Goal: Transaction & Acquisition: Purchase product/service

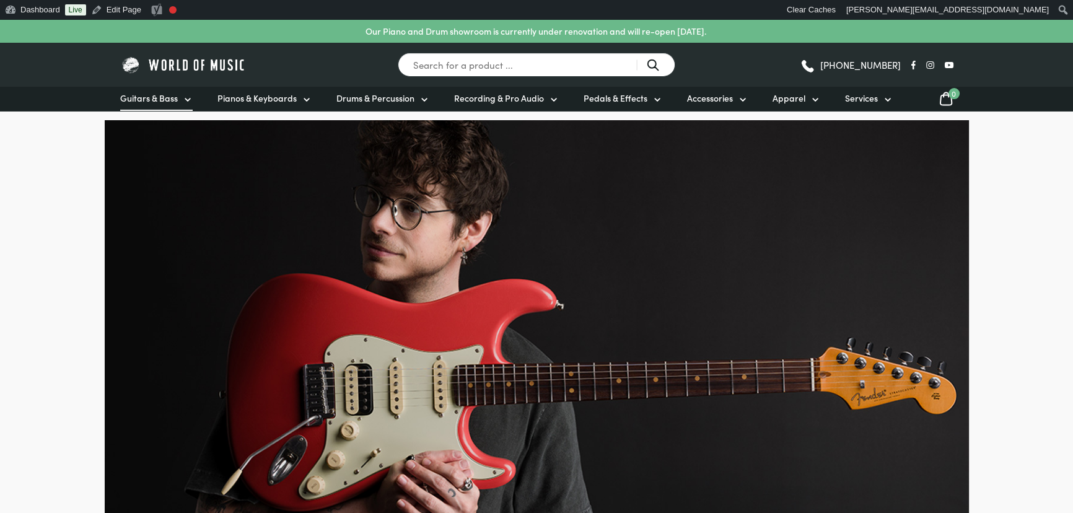
click at [179, 96] on link "Guitars & Bass" at bounding box center [156, 99] width 72 height 24
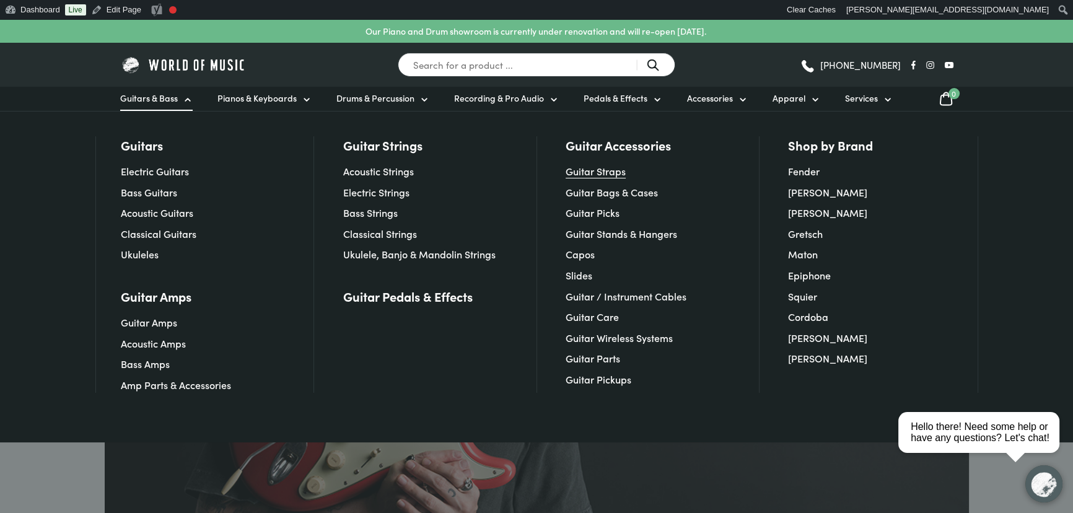
click at [585, 170] on link "Guitar Straps" at bounding box center [595, 171] width 60 height 14
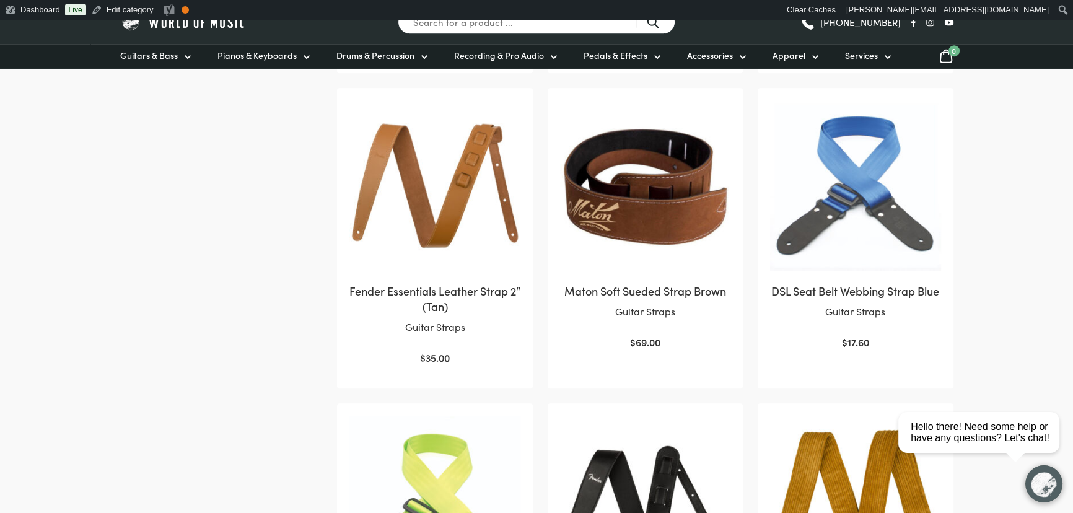
scroll to position [900, 0]
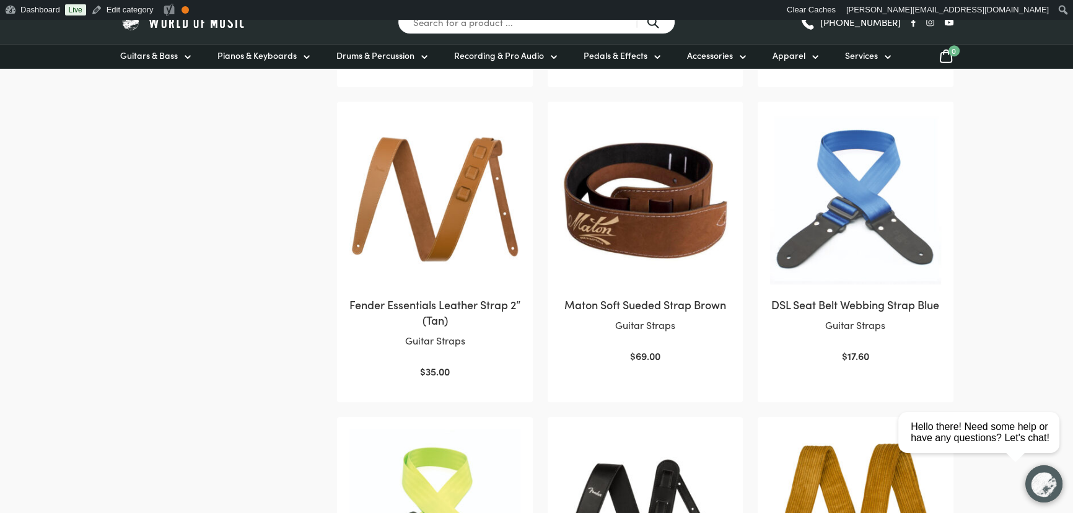
click at [872, 207] on img at bounding box center [855, 199] width 170 height 170
click at [1028, 185] on body "Our Piano and Drum showroom is currently under renovation and will re-open 15th…" at bounding box center [536, 445] width 1073 height 2652
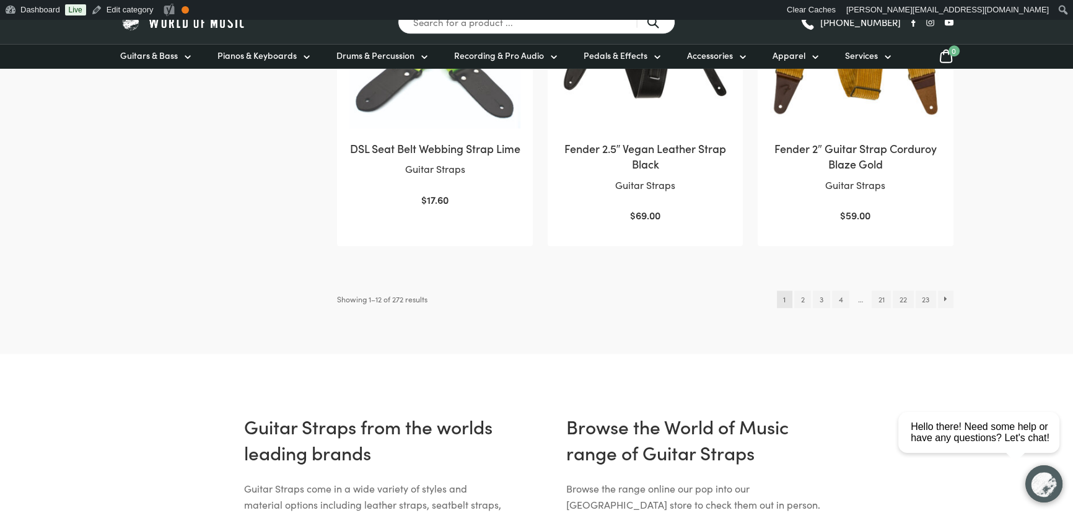
scroll to position [1407, 0]
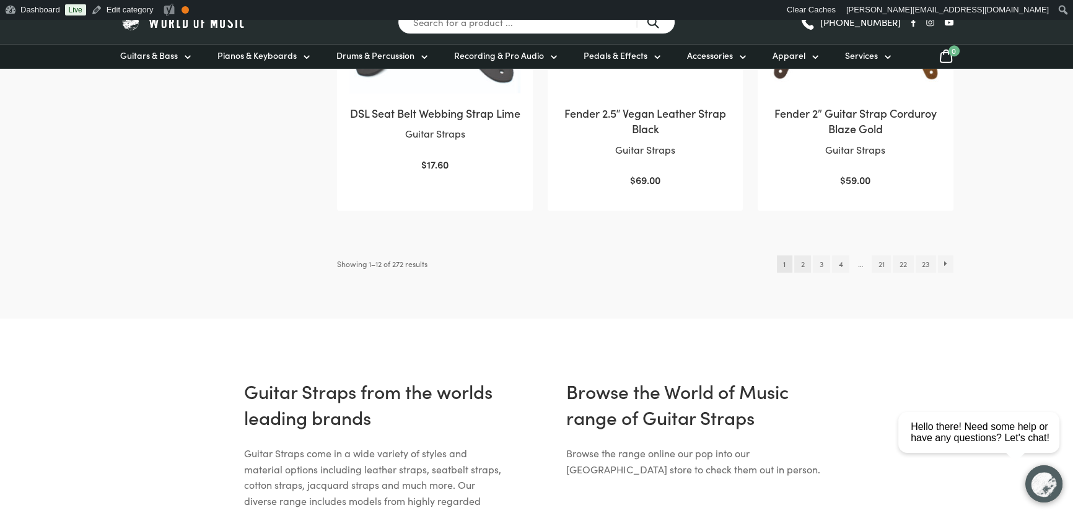
click at [794, 266] on link "2" at bounding box center [802, 263] width 17 height 17
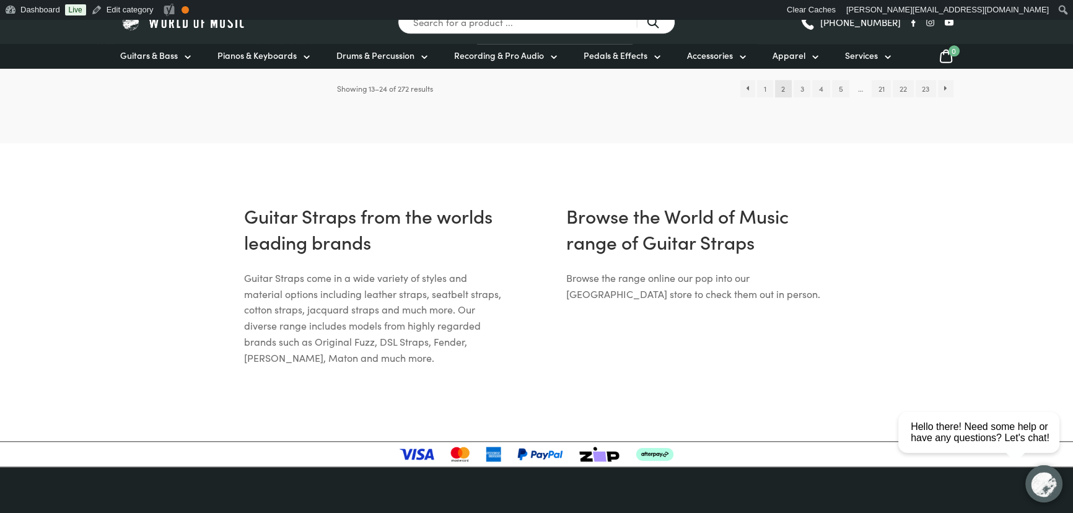
scroll to position [1576, 0]
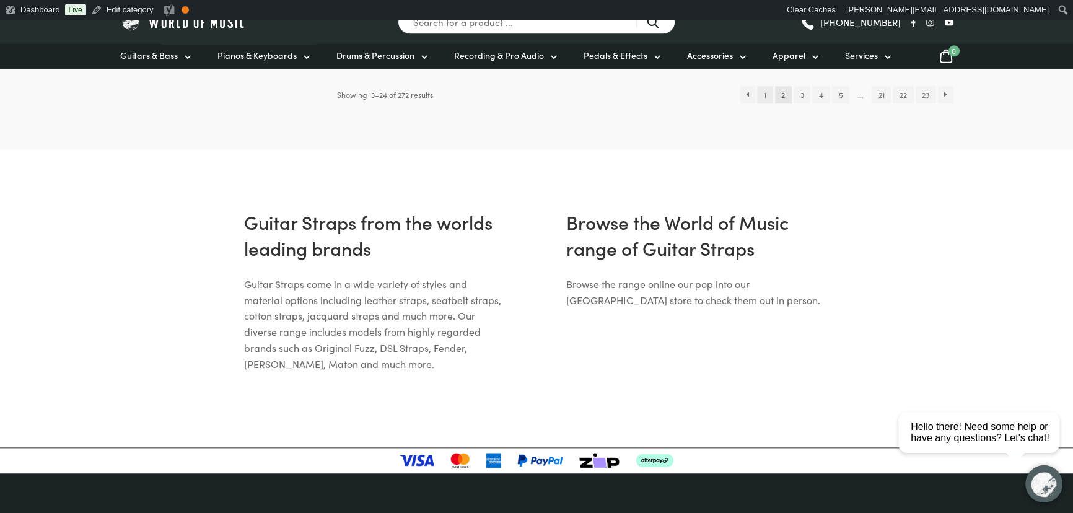
click at [762, 87] on link "1" at bounding box center [764, 94] width 15 height 17
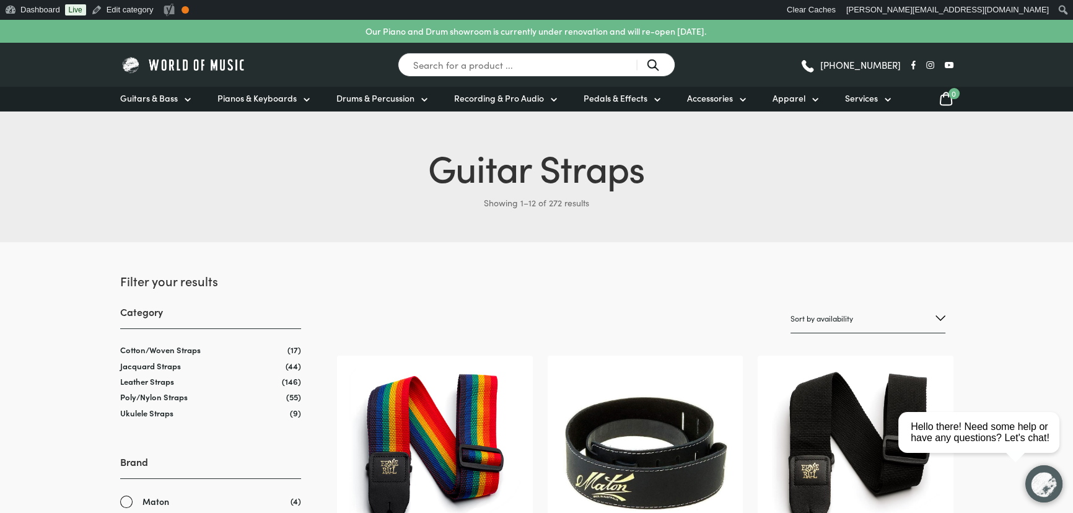
click at [324, 211] on p "Showing 1–12 of 272 results" at bounding box center [536, 203] width 833 height 20
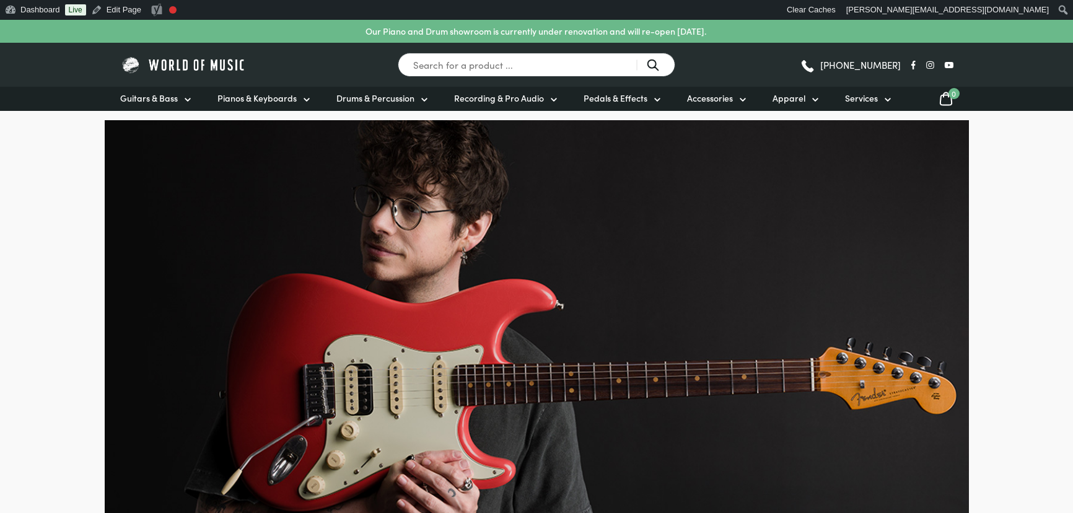
click at [463, 67] on input "Search for a product ..." at bounding box center [536, 65] width 277 height 24
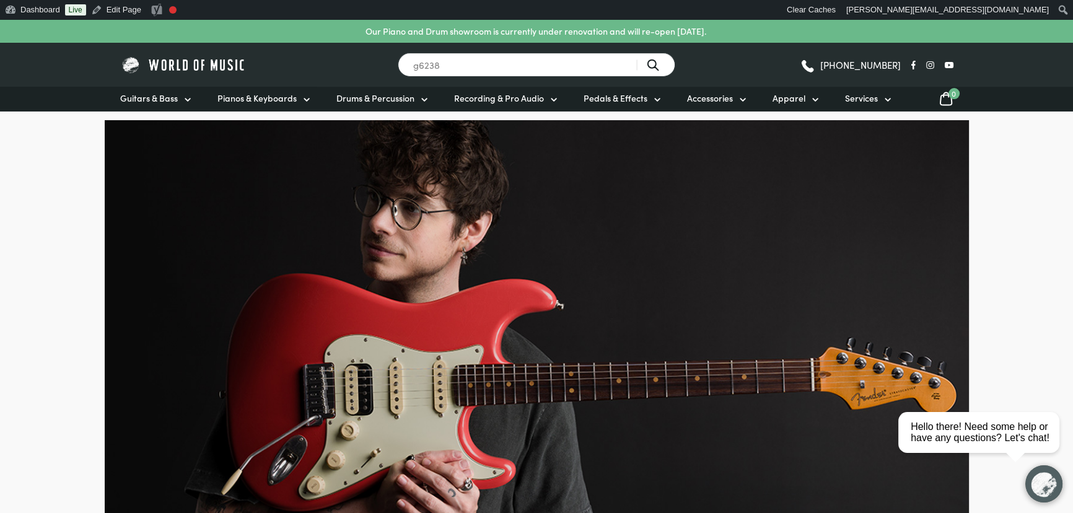
type input "g6238"
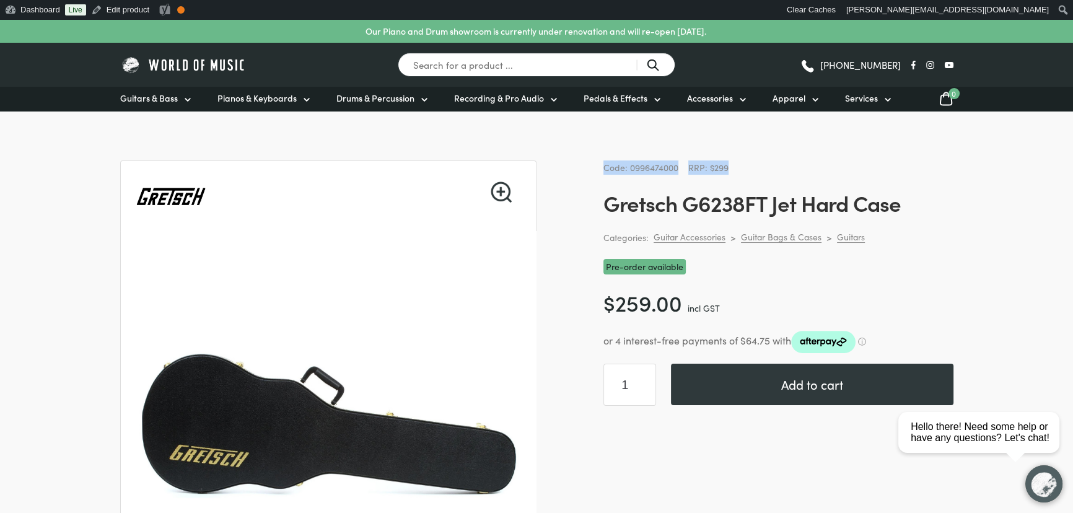
drag, startPoint x: 603, startPoint y: 167, endPoint x: 741, endPoint y: 167, distance: 138.1
click at [741, 167] on div "Code: 0996474000 RRP: $299" at bounding box center [778, 167] width 350 height 14
click at [603, 164] on span "Code: 0996474000" at bounding box center [640, 167] width 75 height 12
click at [111, 7] on link "Edit product" at bounding box center [120, 10] width 68 height 20
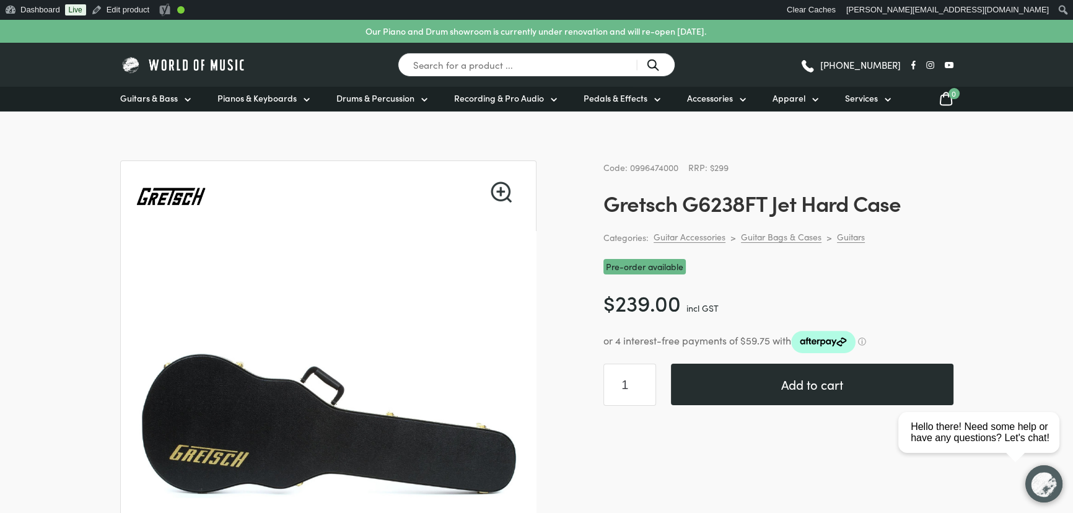
click at [768, 387] on button "Add to cart" at bounding box center [812, 383] width 282 height 41
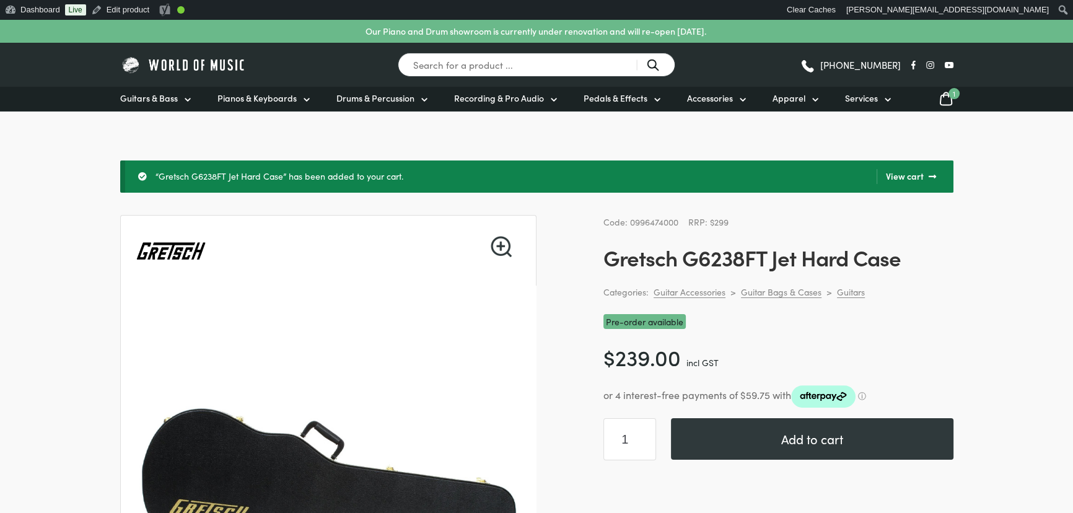
click at [920, 178] on link "View cart" at bounding box center [905, 176] width 59 height 15
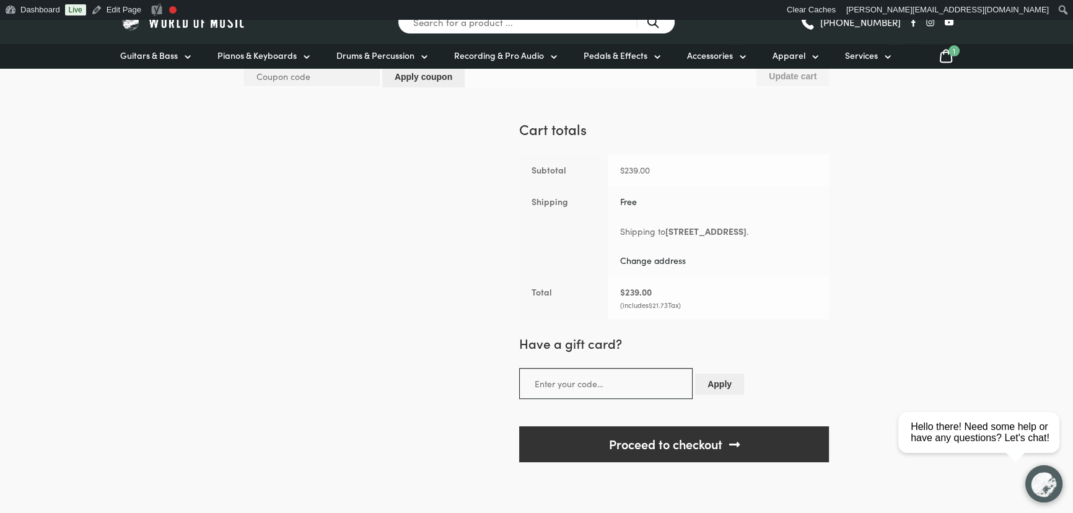
scroll to position [281, 0]
click at [630, 259] on link "Change address" at bounding box center [653, 260] width 66 height 12
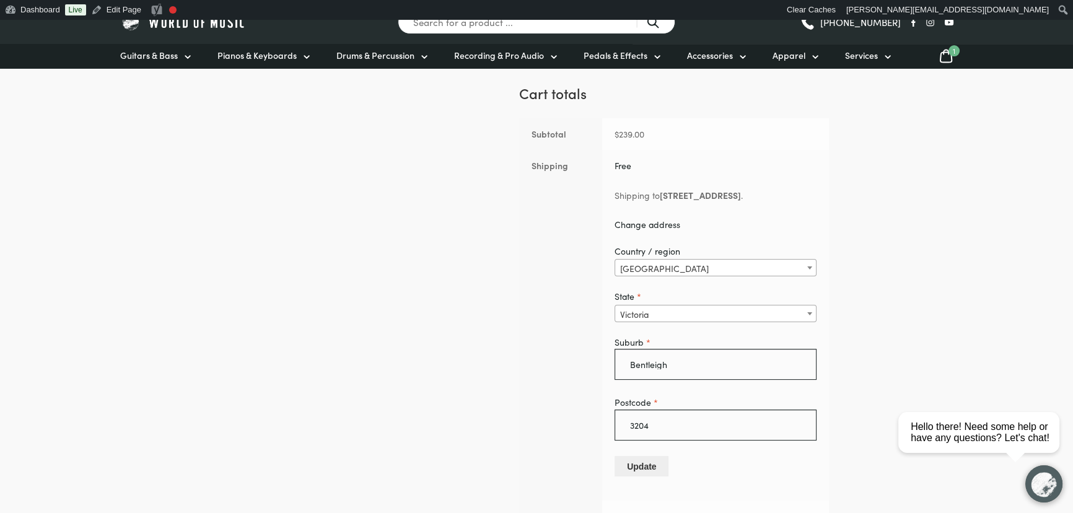
scroll to position [337, 0]
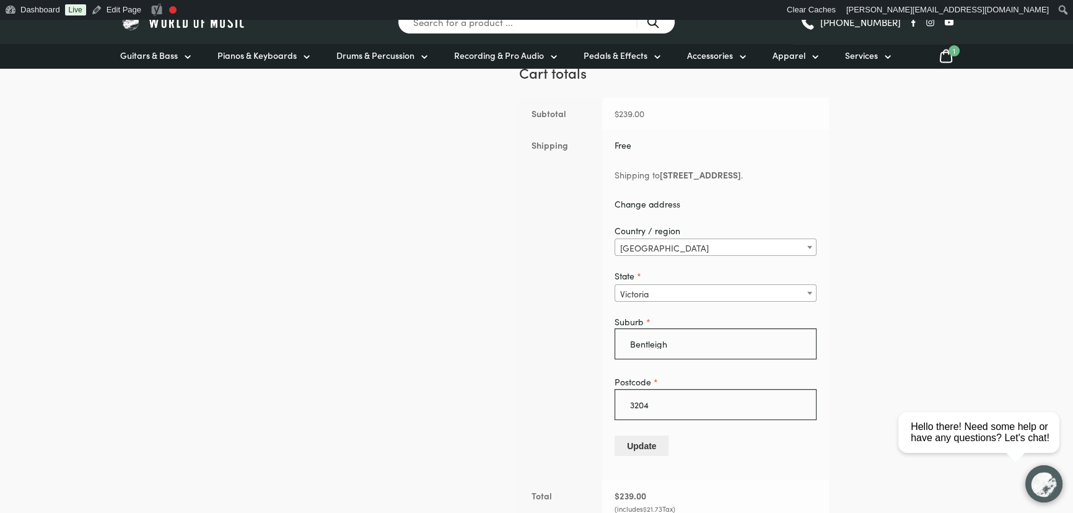
click at [636, 290] on span "Victoria" at bounding box center [715, 293] width 201 height 17
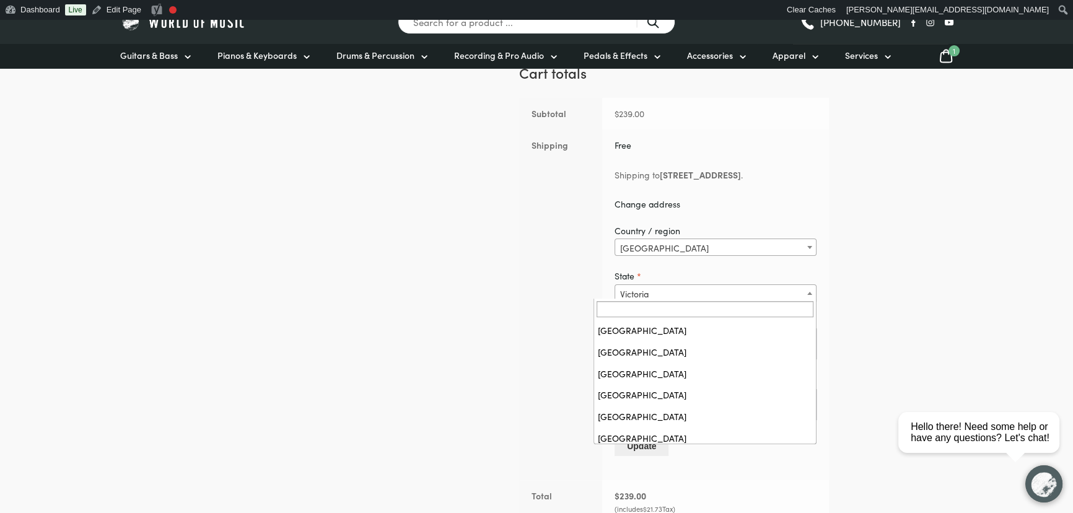
scroll to position [48, 0]
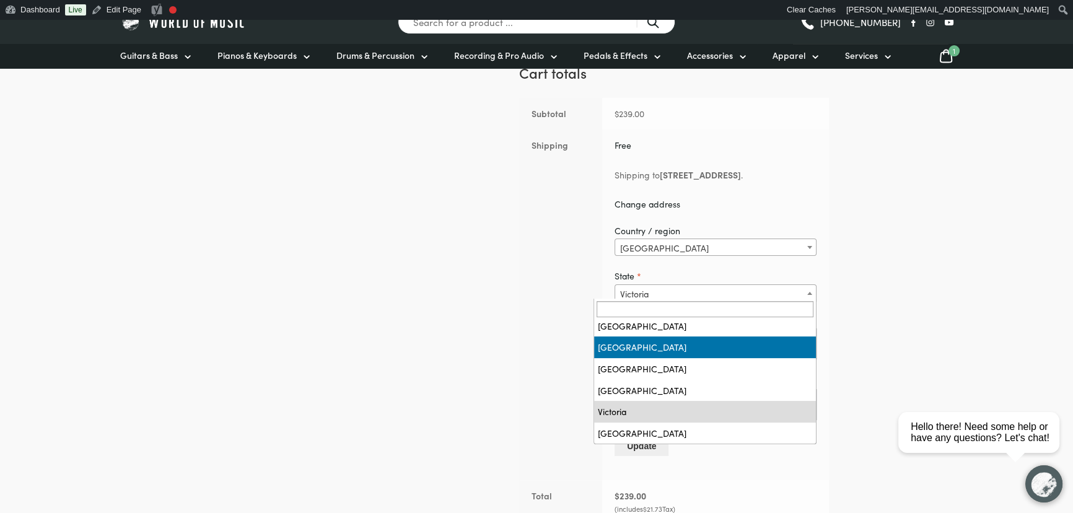
select select "QLD"
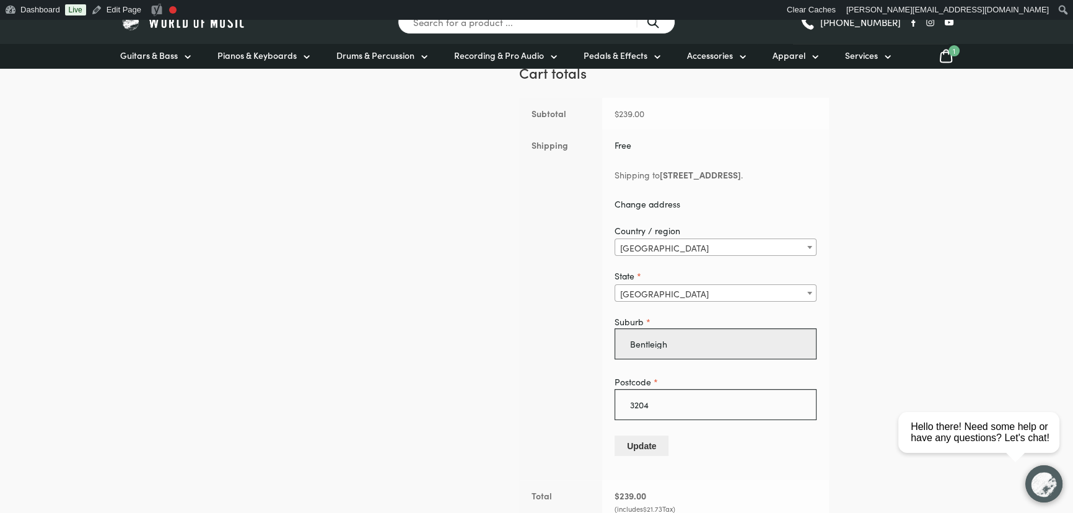
drag, startPoint x: 659, startPoint y: 342, endPoint x: 544, endPoint y: 346, distance: 115.9
click at [544, 346] on tr "Shipping Free Shipping to 809 Nepean Hwy, Bentleigh Victoria 3204 . Change addr…" at bounding box center [674, 304] width 310 height 350
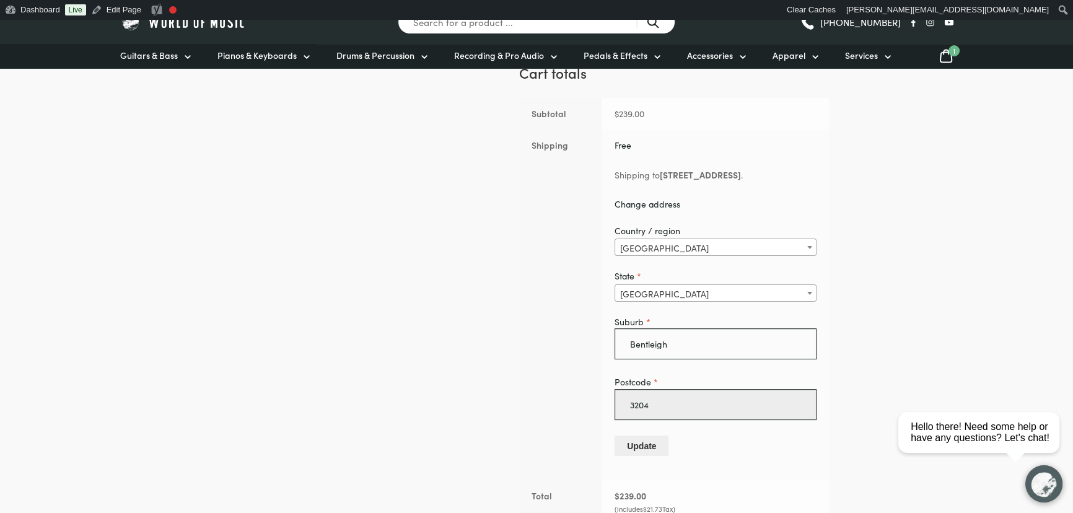
drag, startPoint x: 648, startPoint y: 406, endPoint x: 581, endPoint y: 403, distance: 67.6
click at [602, 403] on td "Free Shipping to 809 Nepean Hwy, Bentleigh Victoria 3204 . Change address Count…" at bounding box center [715, 304] width 227 height 350
type input "4879"
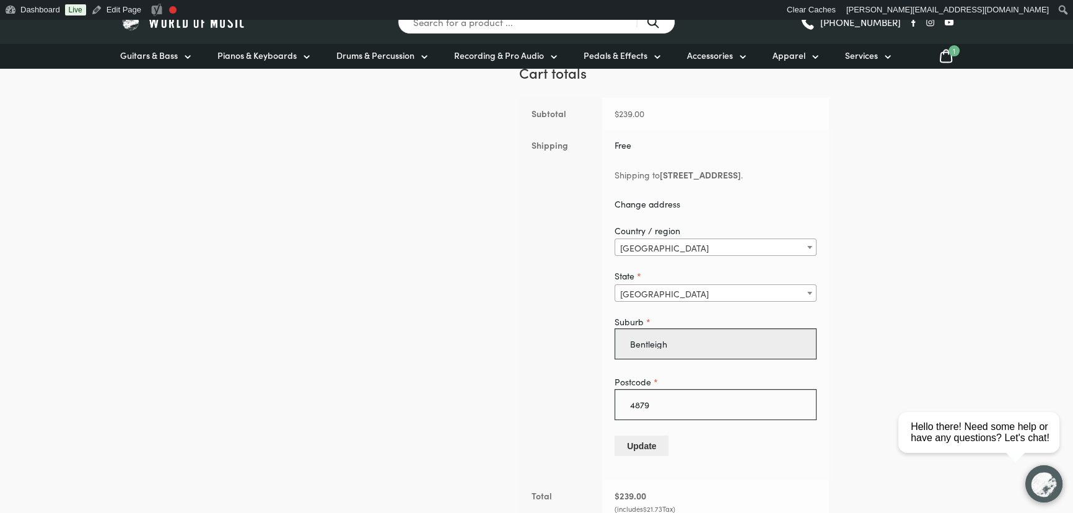
drag, startPoint x: 666, startPoint y: 338, endPoint x: 533, endPoint y: 332, distance: 132.7
click at [533, 332] on tr "Shipping Free Shipping to 809 Nepean Hwy, Bentleigh Victoria 3204 . Change addr…" at bounding box center [674, 304] width 310 height 350
type input "Trinity Beach"
click at [620, 441] on button "Update" at bounding box center [641, 445] width 54 height 20
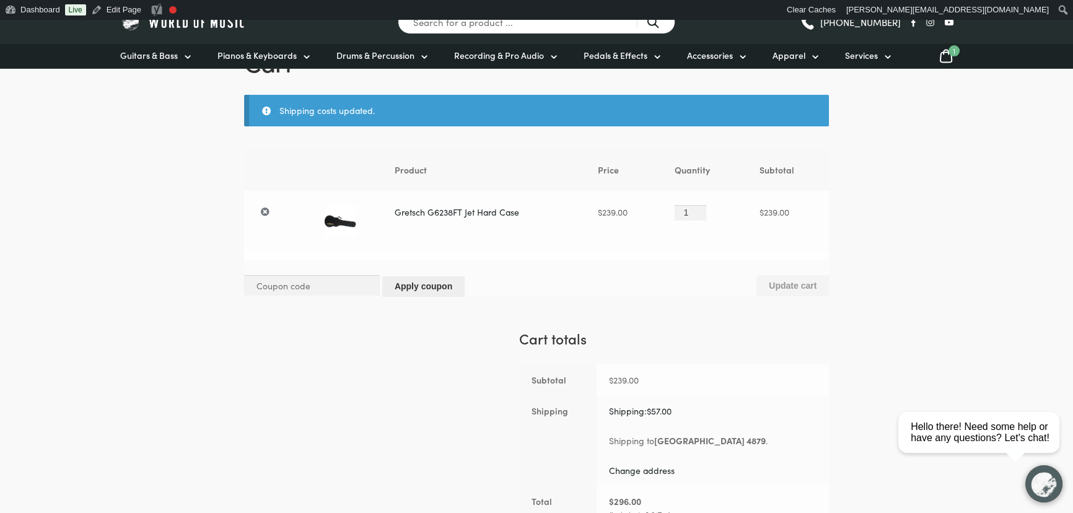
scroll to position [0, 0]
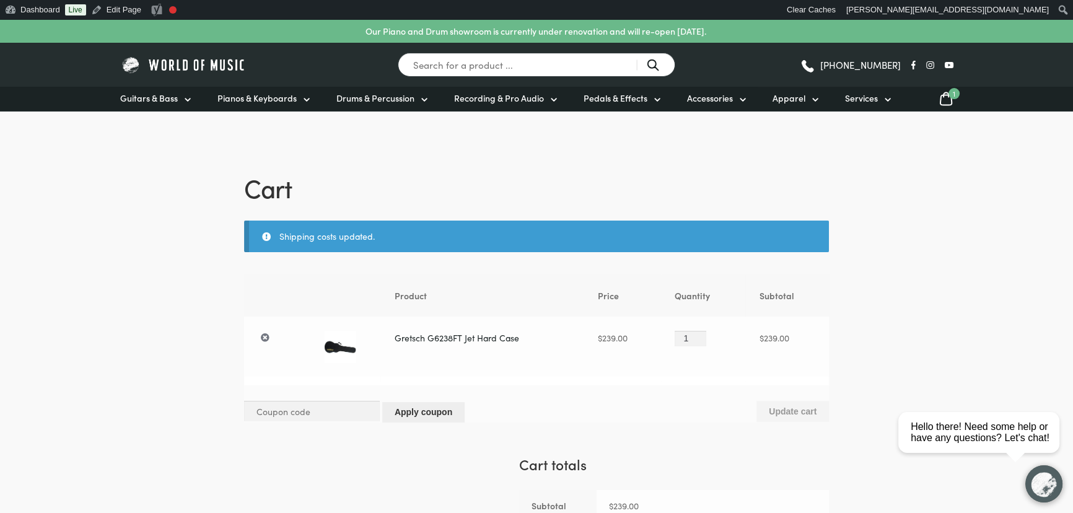
click at [440, 335] on link "Gretsch G6238FT Jet Hard Case" at bounding box center [456, 337] width 124 height 12
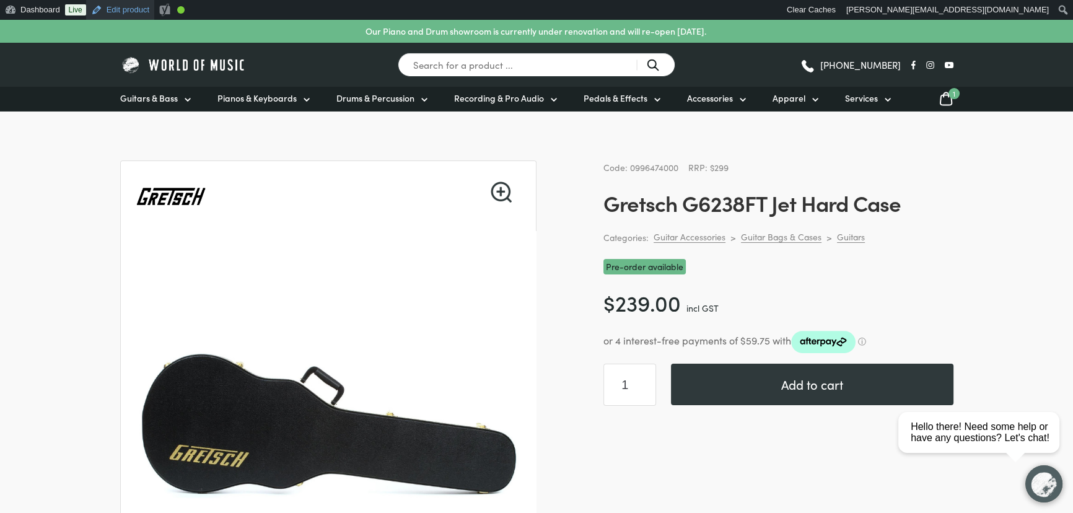
click at [105, 12] on link "Edit product" at bounding box center [120, 10] width 68 height 20
